Goal: Task Accomplishment & Management: Use online tool/utility

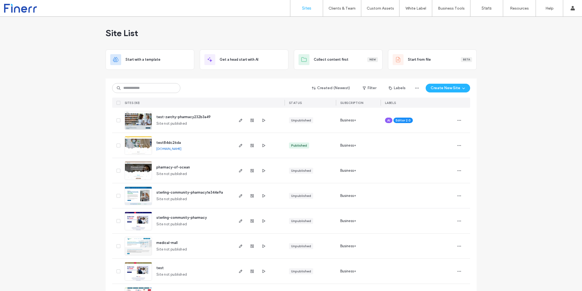
click at [136, 89] on input at bounding box center [146, 88] width 68 height 10
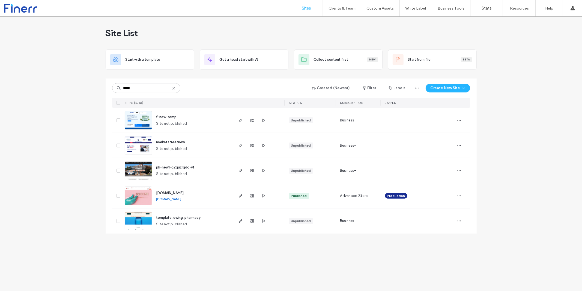
type input "*****"
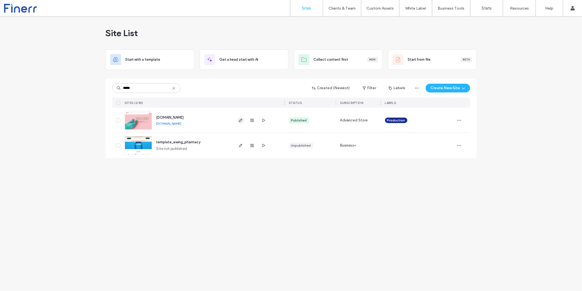
click at [241, 120] on use "button" at bounding box center [240, 120] width 3 height 3
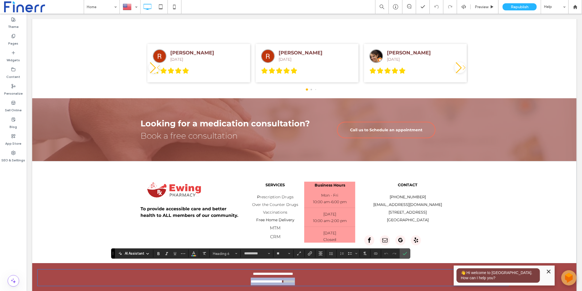
click at [295, 279] on link "********" at bounding box center [289, 281] width 11 height 4
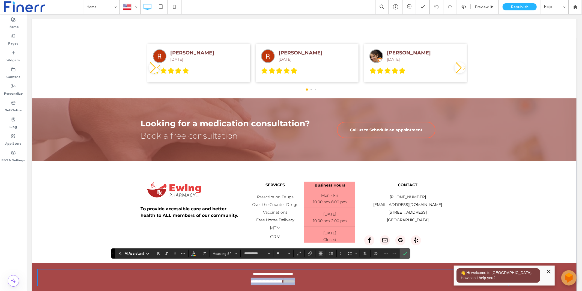
click at [295, 279] on link "********" at bounding box center [289, 281] width 11 height 4
click at [407, 251] on icon "Confirm" at bounding box center [405, 253] width 4 height 4
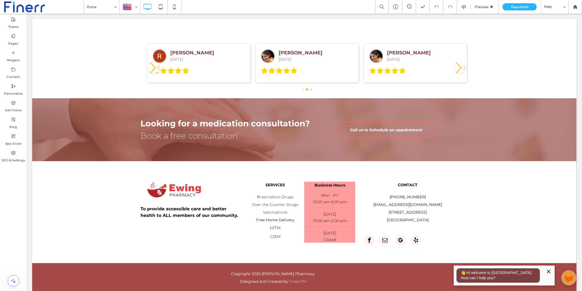
click at [550, 271] on icon "Minimize" at bounding box center [549, 271] width 7 height 7
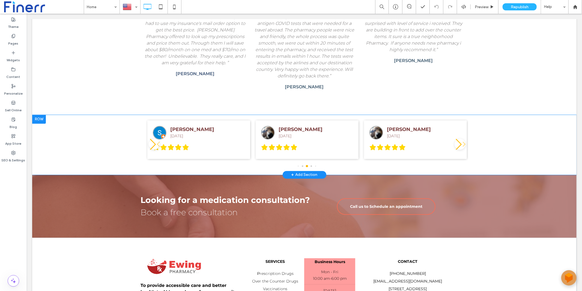
scroll to position [1128, 0]
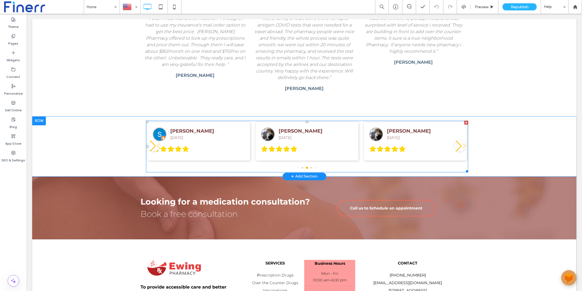
click at [466, 136] on span at bounding box center [307, 146] width 322 height 52
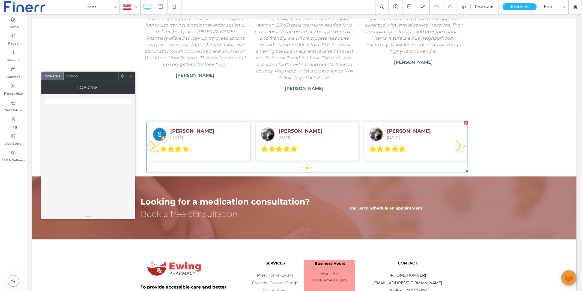
click at [466, 136] on div "steve meters 5 months ago" at bounding box center [415, 141] width 103 height 39
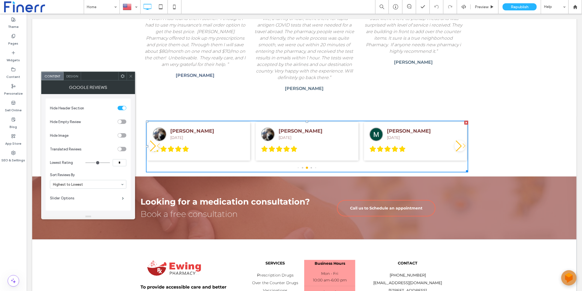
click at [129, 75] on icon at bounding box center [131, 76] width 4 height 4
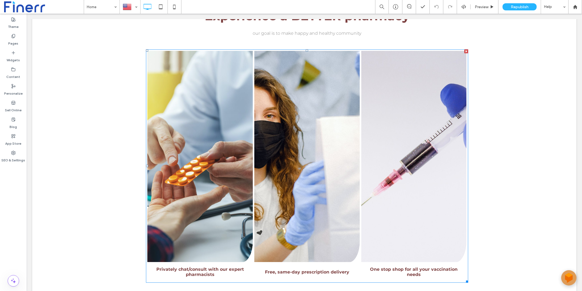
scroll to position [578, 0]
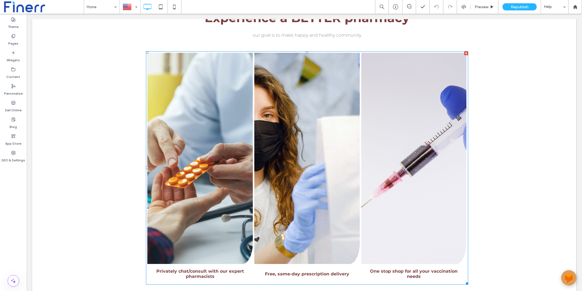
click at [304, 271] on span "Free, same-day prescription delivery" at bounding box center [307, 273] width 84 height 5
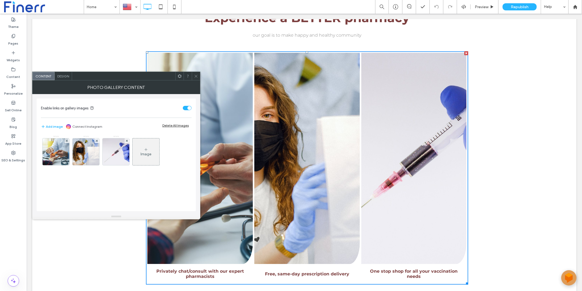
click at [304, 271] on span "Free, same-day prescription delivery" at bounding box center [307, 273] width 84 height 5
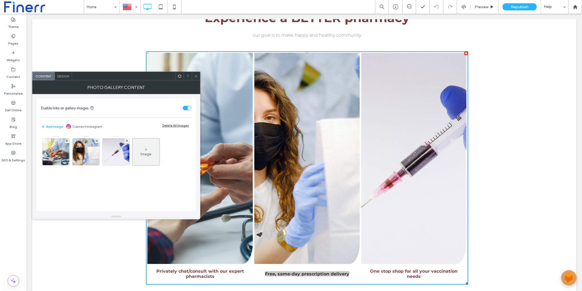
click at [197, 73] on span at bounding box center [196, 76] width 4 height 8
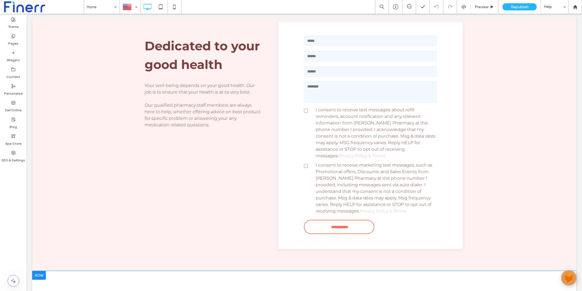
scroll to position [295, 0]
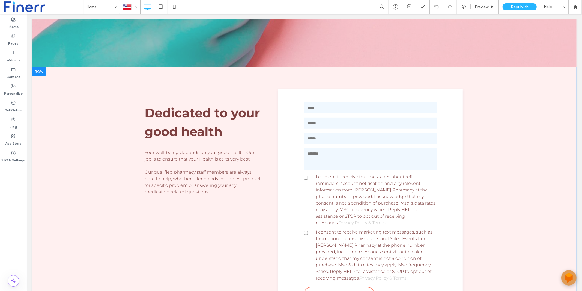
scroll to position [0, 0]
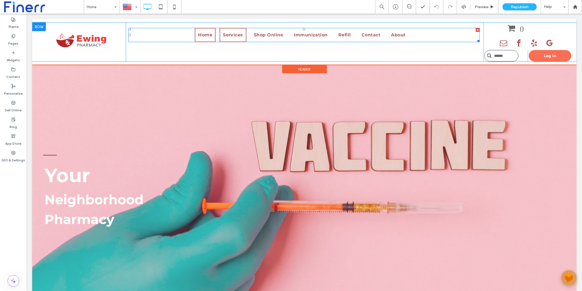
click at [239, 31] on link "Services" at bounding box center [233, 35] width 27 height 14
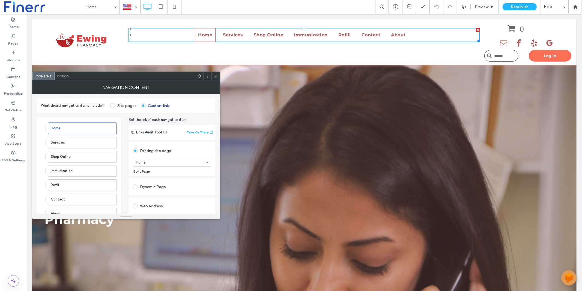
click at [214, 73] on span at bounding box center [216, 76] width 4 height 8
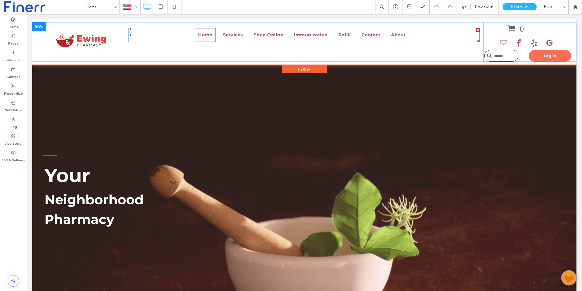
click at [438, 28] on nav "Home Services Shop Online Immunization Refill Contact About" at bounding box center [303, 35] width 351 height 14
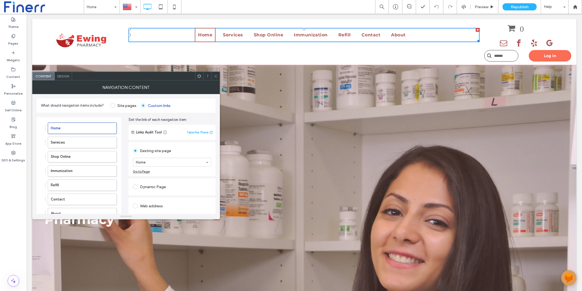
click at [217, 76] on icon at bounding box center [216, 76] width 4 height 4
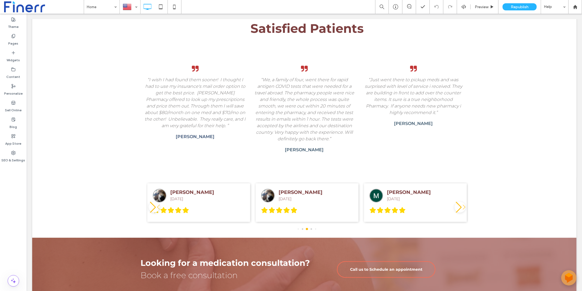
scroll to position [1206, 0]
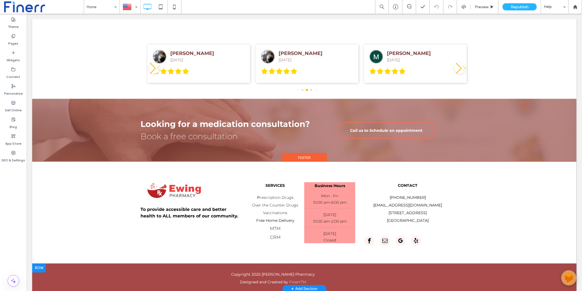
click at [299, 284] on div "+ Add Section" at bounding box center [305, 288] width 44 height 8
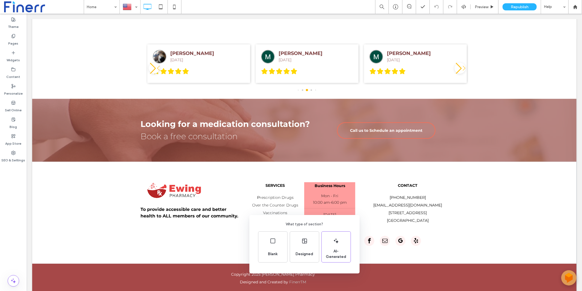
click at [383, 250] on div "What type of section? Blank Designed AI-Generated" at bounding box center [291, 158] width 582 height 317
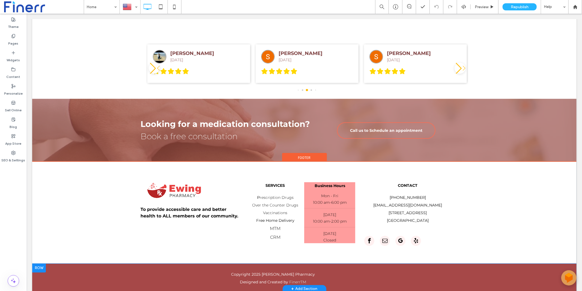
click at [280, 279] on span "Designed and Created by" at bounding box center [264, 281] width 48 height 5
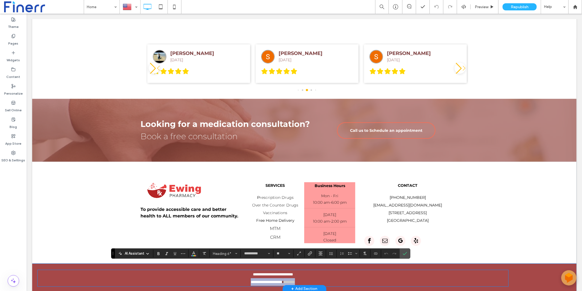
click at [280, 279] on span "**********" at bounding box center [267, 281] width 32 height 4
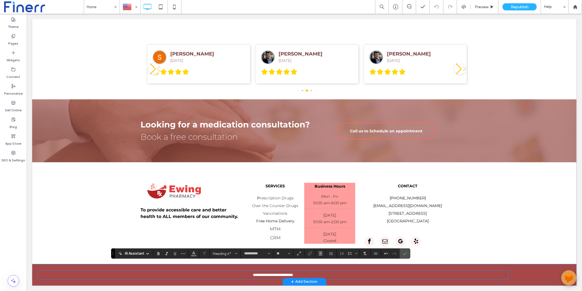
scroll to position [1199, 0]
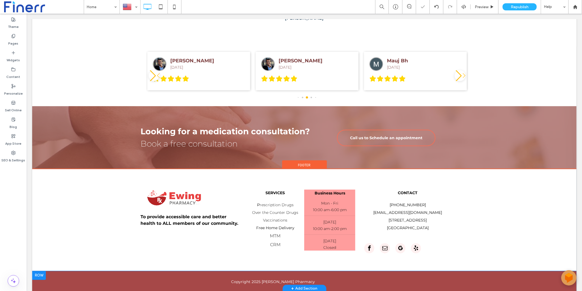
click at [514, 274] on div "Copyright 2025 Ewing Pharmacy ﻿ Click To Paste" at bounding box center [304, 280] width 545 height 13
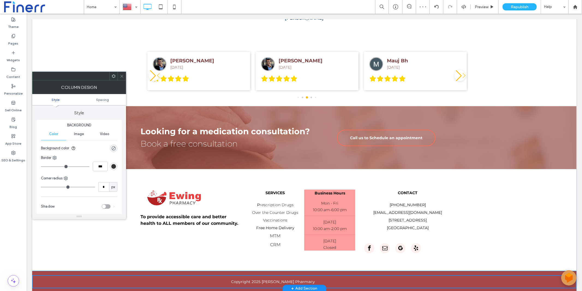
click at [112, 75] on use at bounding box center [114, 76] width 4 height 4
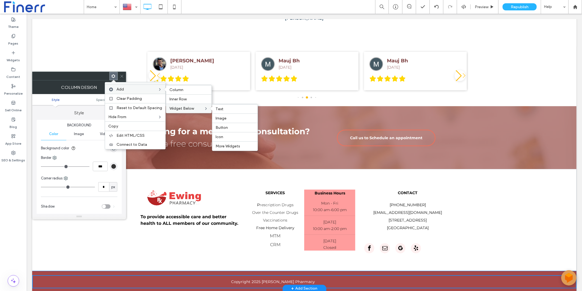
click at [189, 104] on div "Widget Below Text Image Button Icon More Widgets" at bounding box center [188, 107] width 45 height 9
click at [228, 144] on span "More Widgets" at bounding box center [228, 146] width 25 height 5
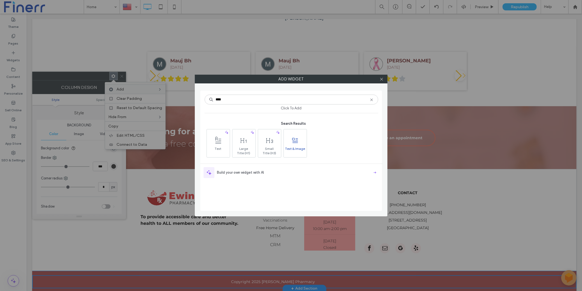
type input "****"
click at [297, 147] on span "Text & Image" at bounding box center [295, 150] width 23 height 8
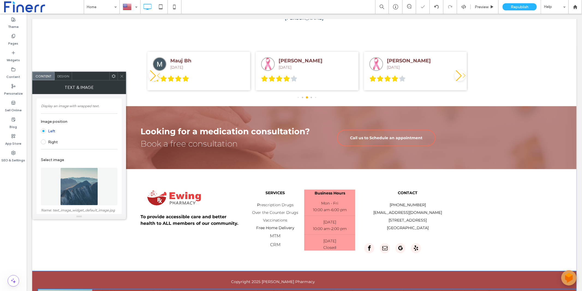
scroll to position [1254, 0]
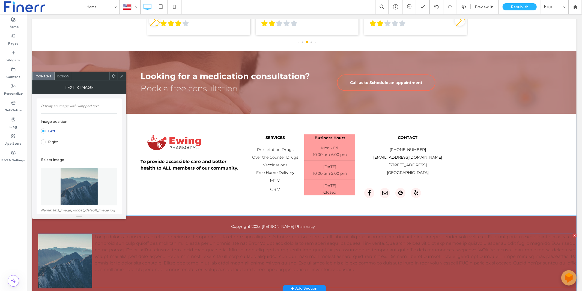
click at [478, 265] on div at bounding box center [307, 260] width 540 height 55
click at [43, 140] on span at bounding box center [43, 141] width 5 height 5
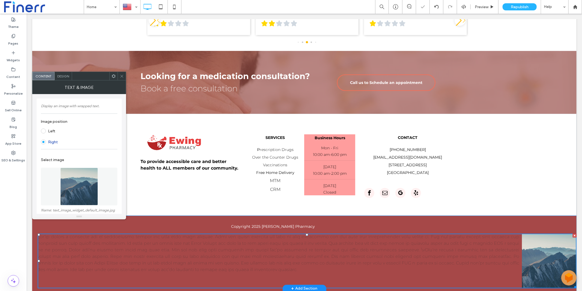
click at [205, 244] on span at bounding box center [278, 252] width 482 height 38
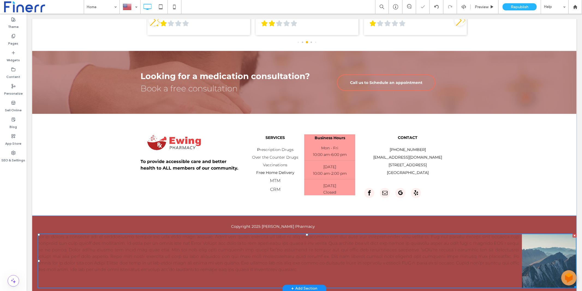
click at [205, 244] on span at bounding box center [278, 252] width 482 height 38
click at [205, 244] on span at bounding box center [307, 260] width 540 height 55
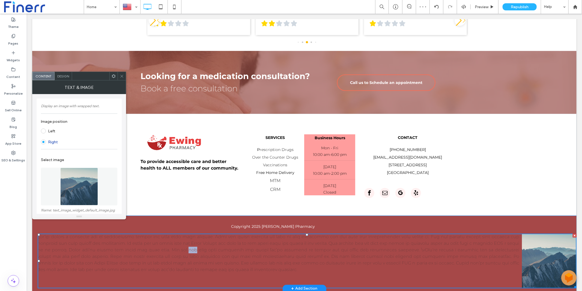
click at [205, 244] on span at bounding box center [278, 252] width 482 height 38
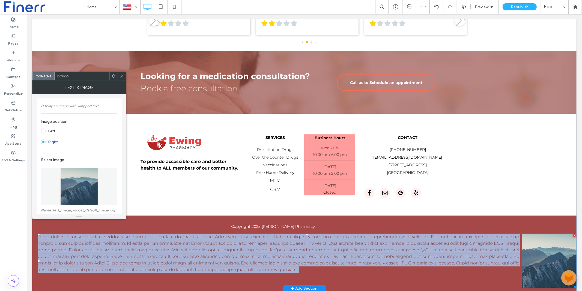
click at [205, 244] on span at bounding box center [278, 252] width 482 height 38
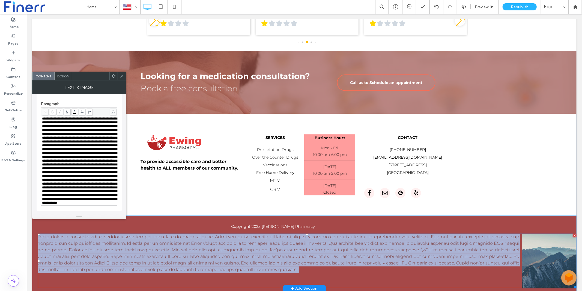
scroll to position [212, 0]
click at [93, 189] on span "Rich Text Editor" at bounding box center [79, 161] width 75 height 88
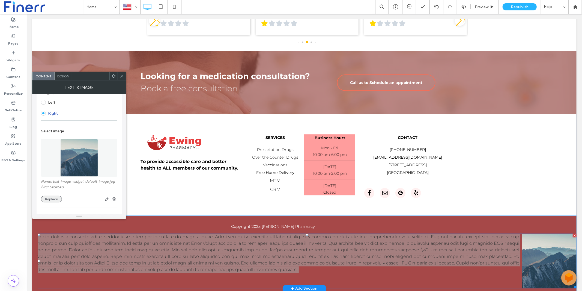
scroll to position [28, 0]
click at [57, 198] on button "Replace" at bounding box center [51, 199] width 21 height 7
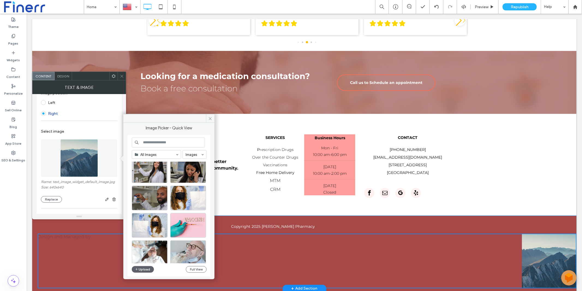
scroll to position [384, 0]
